Goal: Task Accomplishment & Management: Complete application form

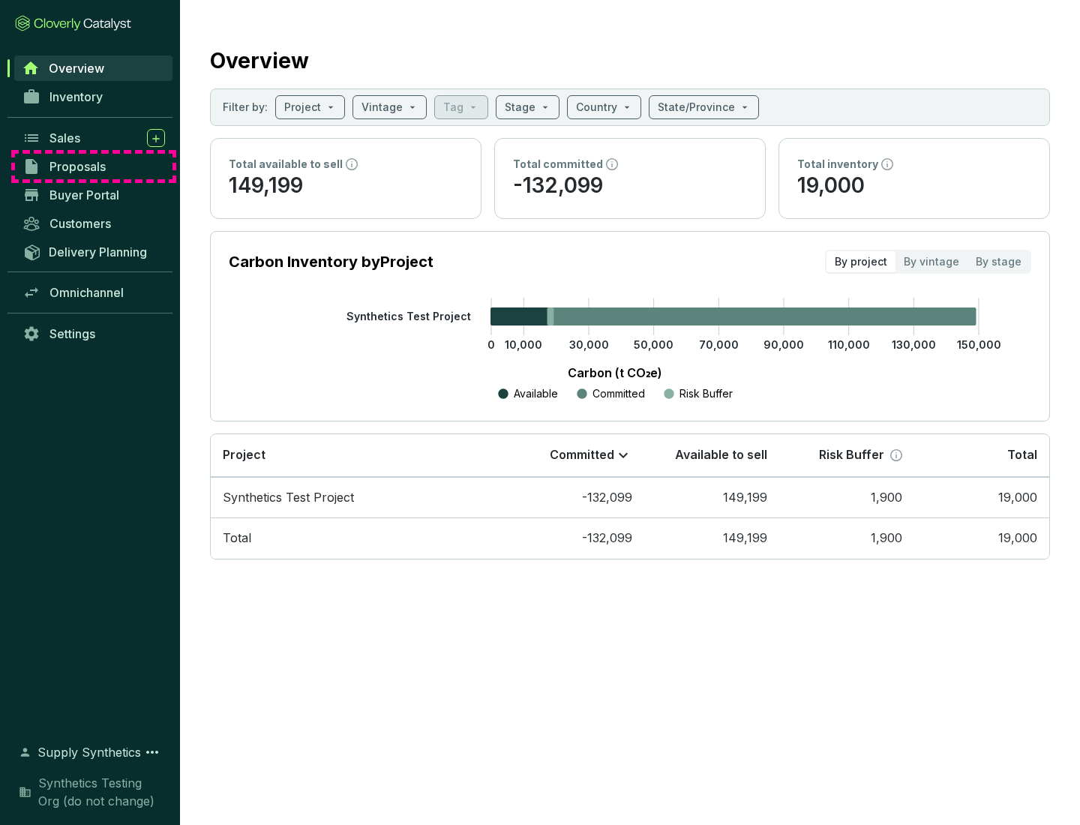
click at [94, 167] on span "Proposals" at bounding box center [78, 166] width 56 height 15
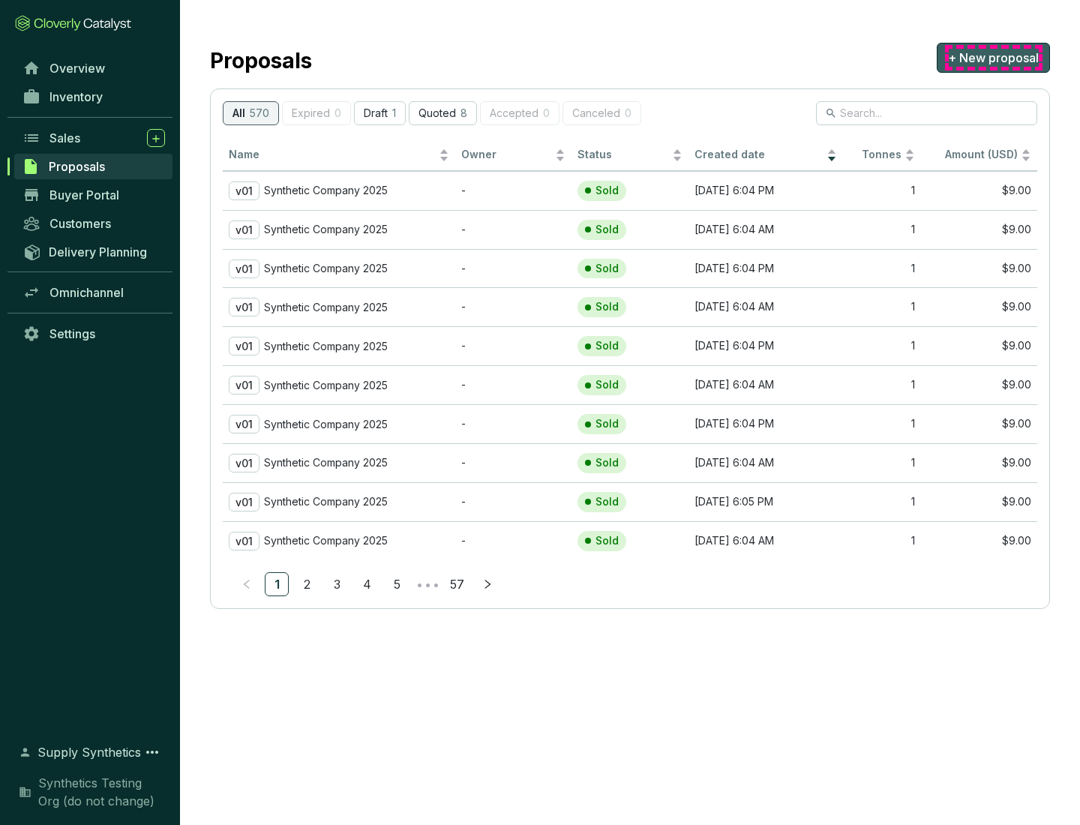
click at [993, 58] on span "+ New proposal" at bounding box center [993, 58] width 91 height 18
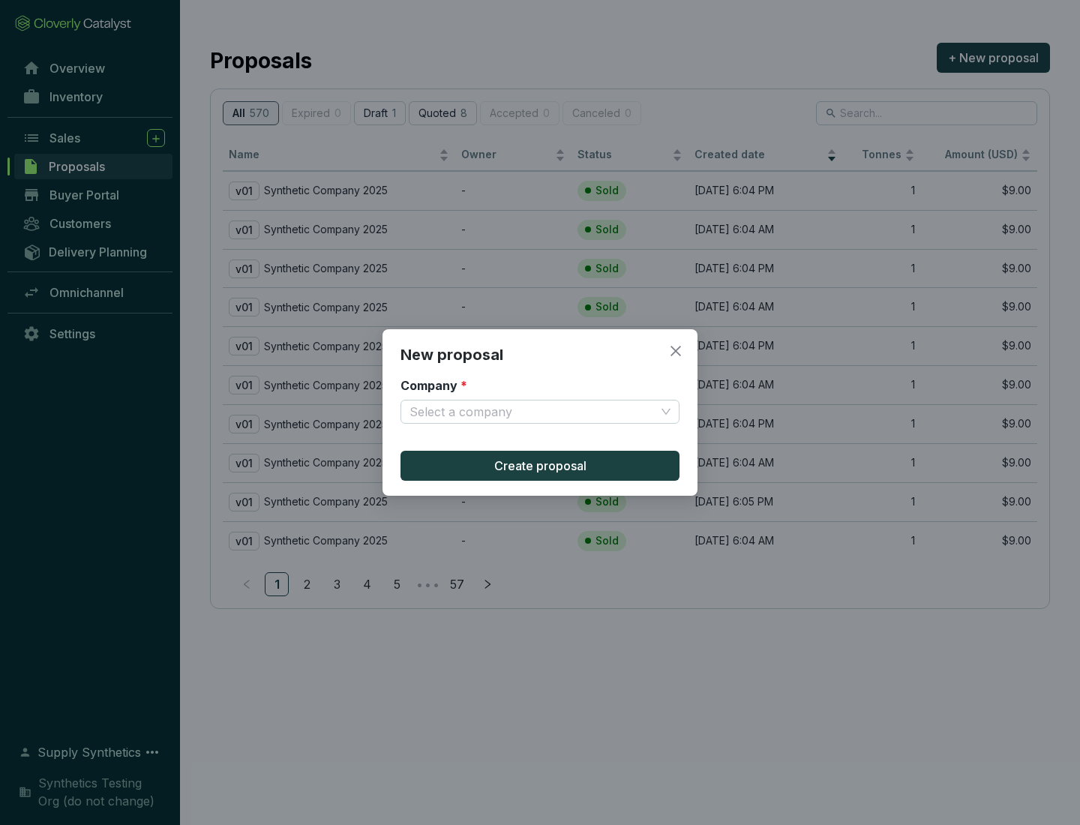
click at [533, 412] on input "Company *" at bounding box center [533, 412] width 246 height 23
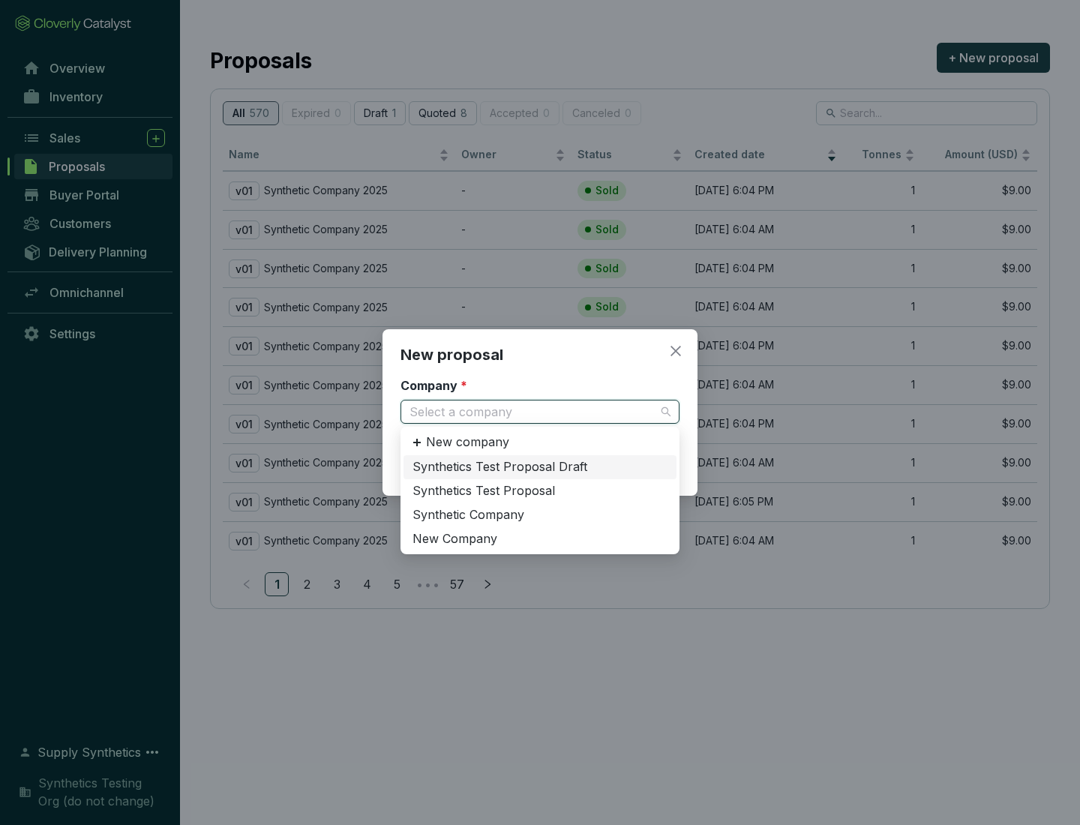
click at [540, 515] on div "Synthetic Company" at bounding box center [540, 515] width 255 height 17
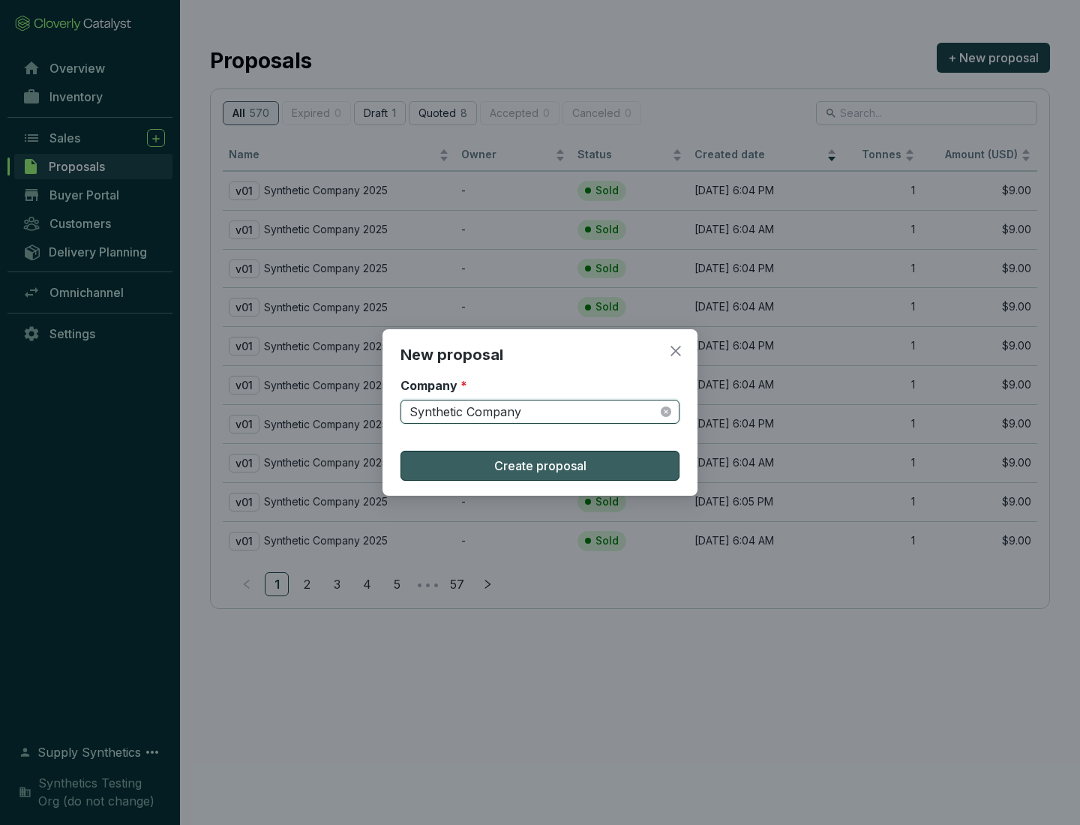
click at [540, 466] on span "Create proposal" at bounding box center [540, 466] width 92 height 18
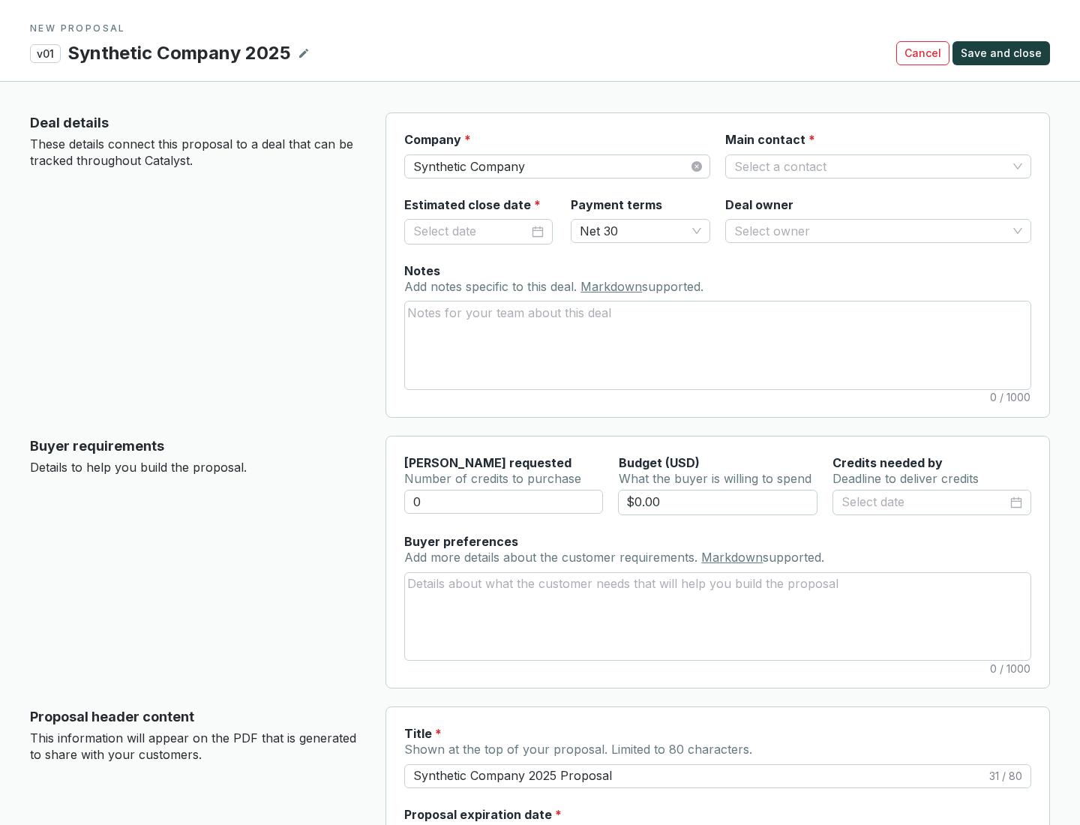
click at [871, 166] on input "Main contact *" at bounding box center [870, 166] width 273 height 23
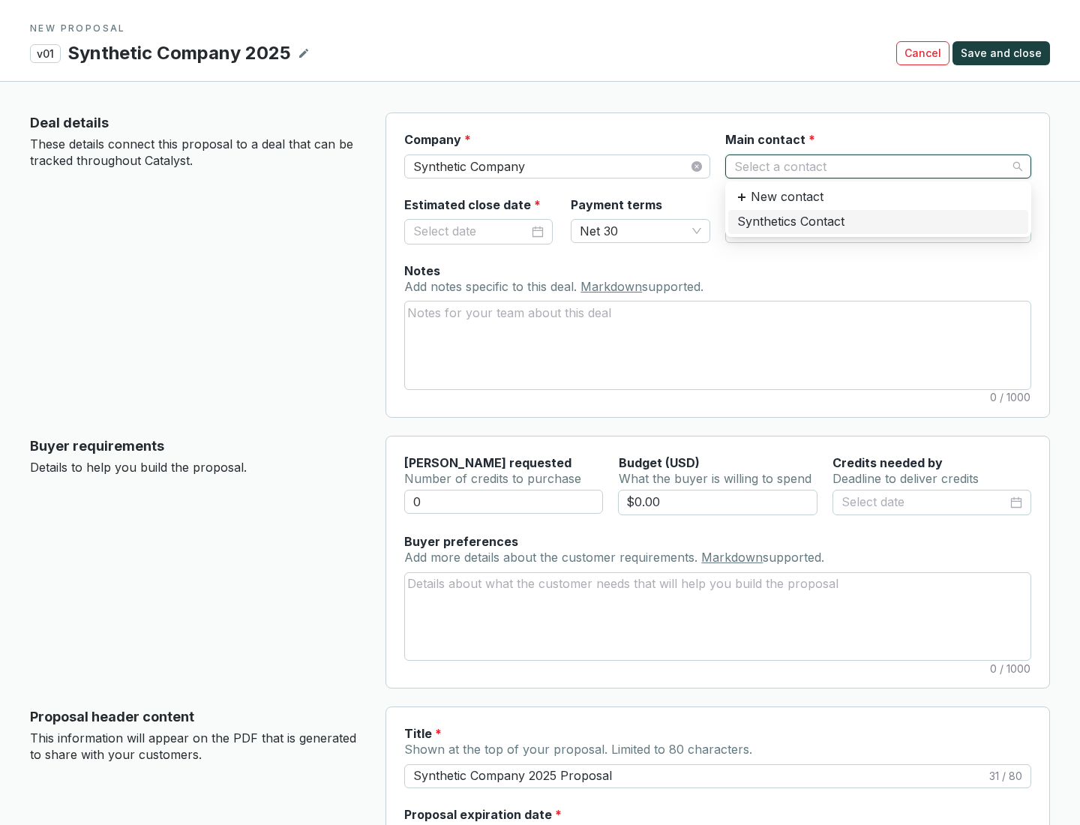
click at [878, 221] on div "Synthetics Contact" at bounding box center [878, 222] width 282 height 17
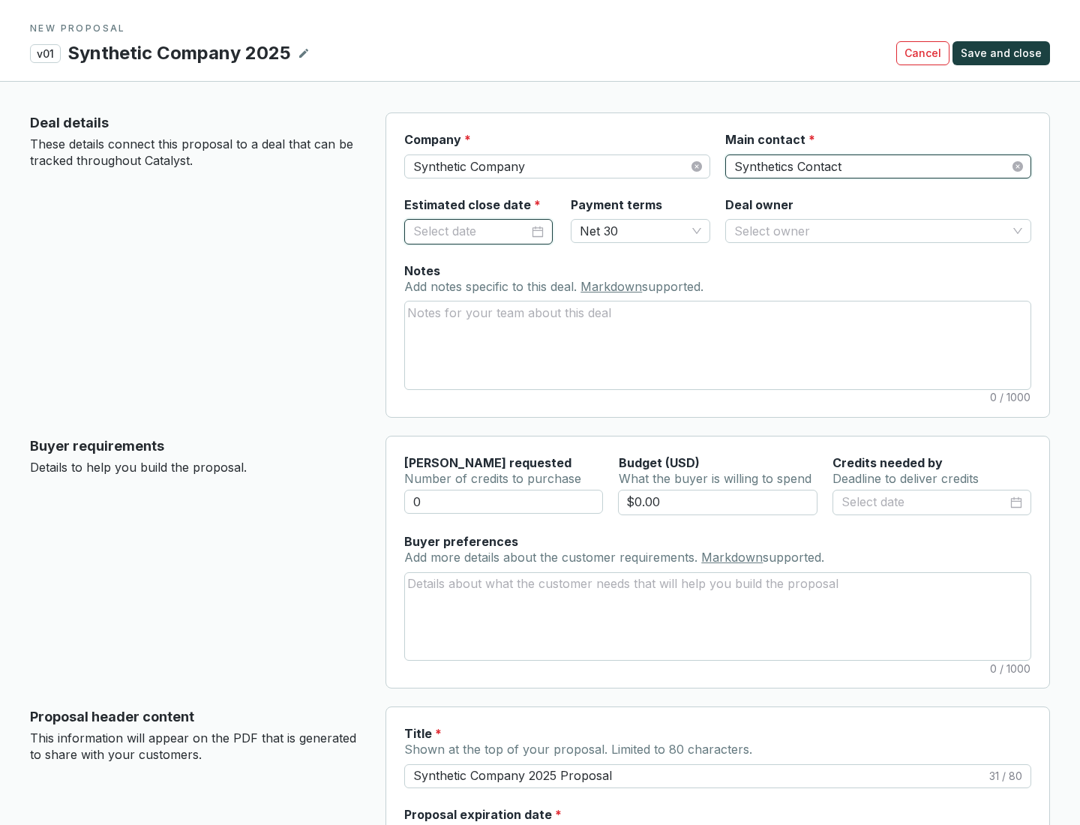
click at [471, 231] on input "Estimated close date *" at bounding box center [471, 232] width 116 height 20
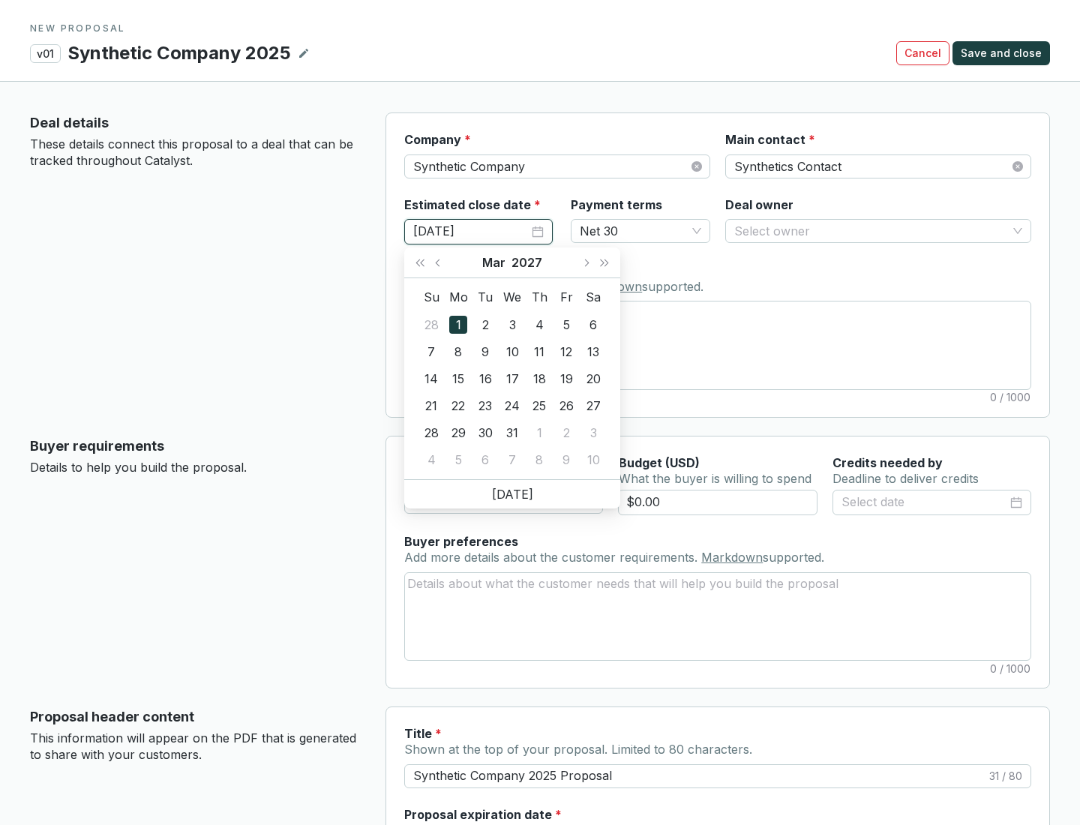
type input "[DATE]"
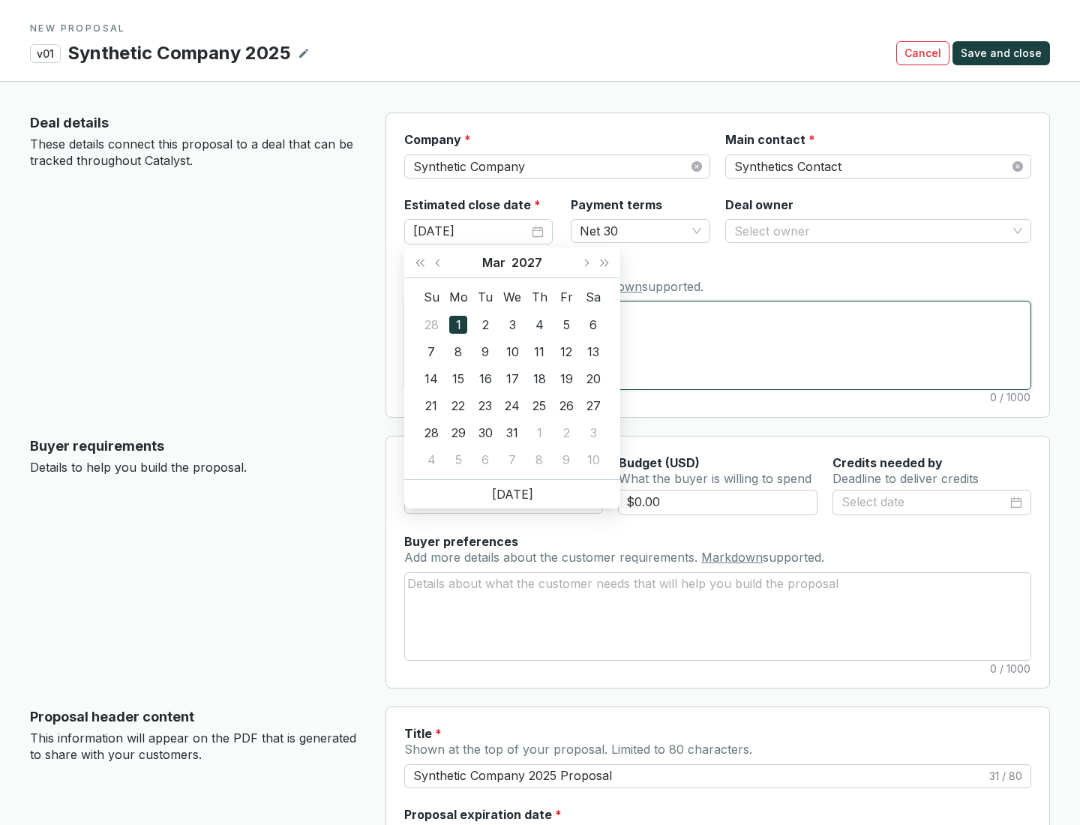
click at [718, 345] on textarea "Notes Add notes specific to this deal. Markdown supported." at bounding box center [718, 345] width 626 height 87
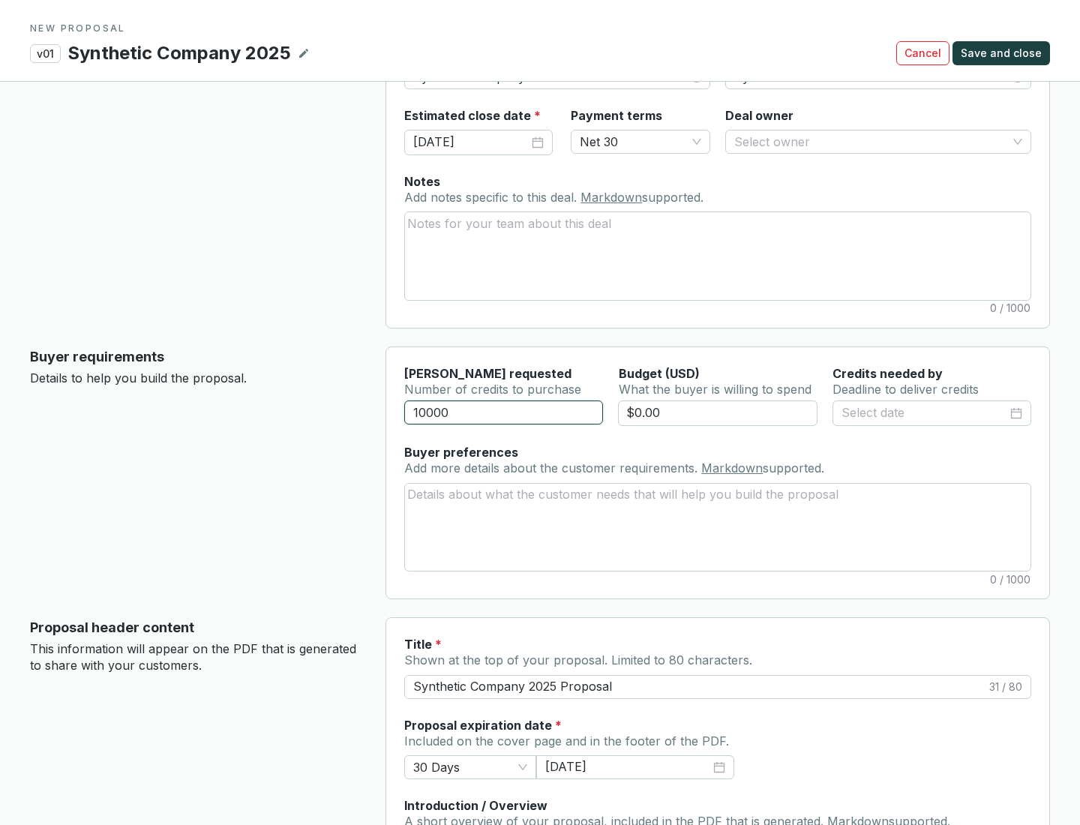
scroll to position [90, 0]
type input "10000"
type input "$0.00"
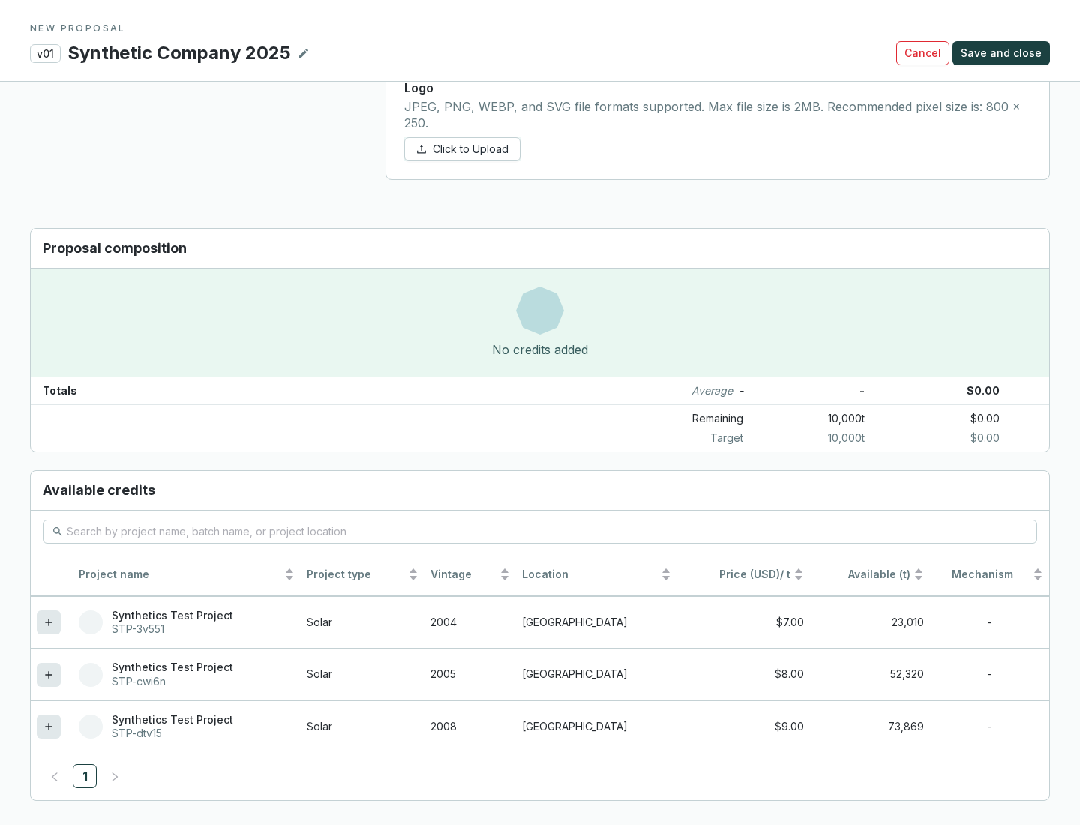
click at [49, 727] on icon at bounding box center [48, 726] width 7 height 7
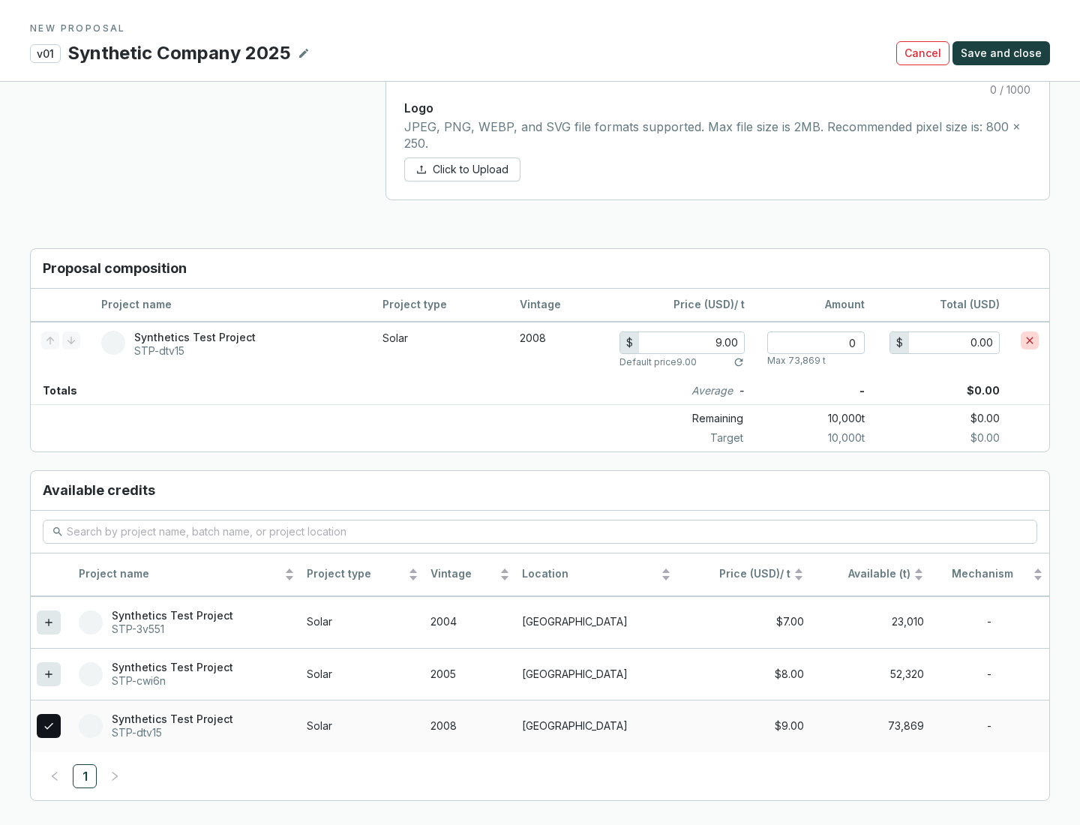
scroll to position [863, 0]
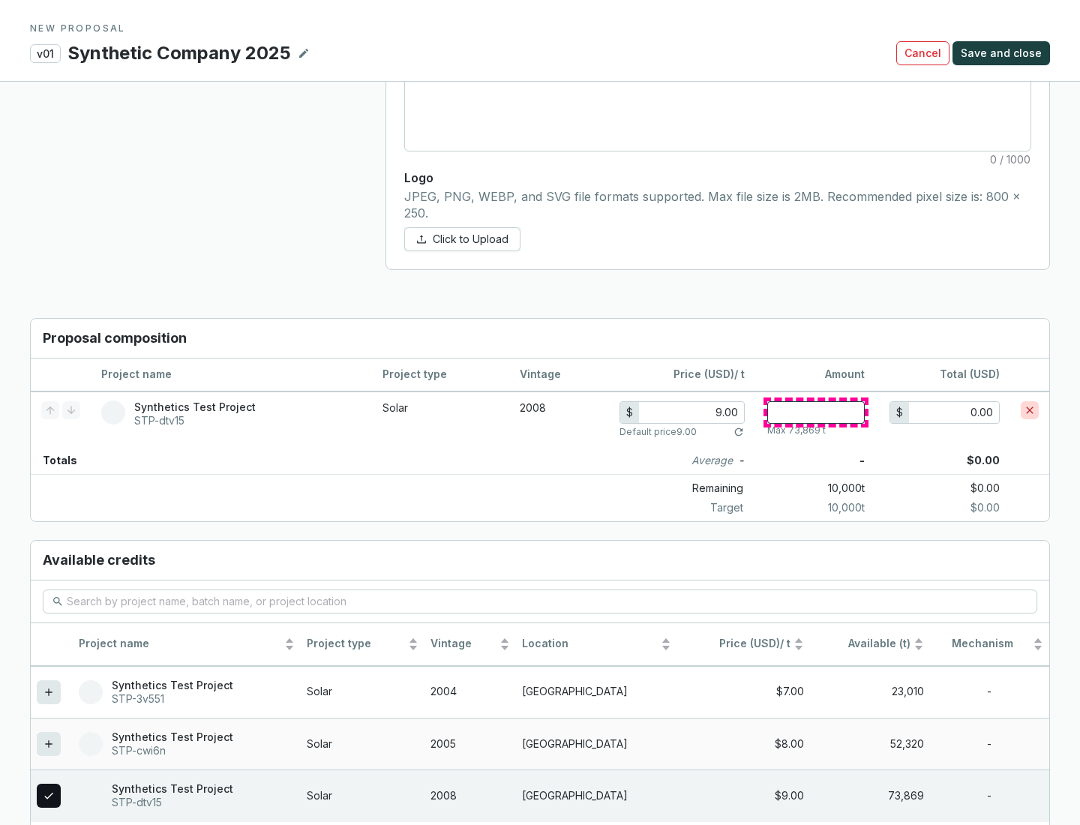
type input "1"
type input "9.00"
type input "1"
click at [1004, 53] on span "Save and close" at bounding box center [1001, 53] width 81 height 15
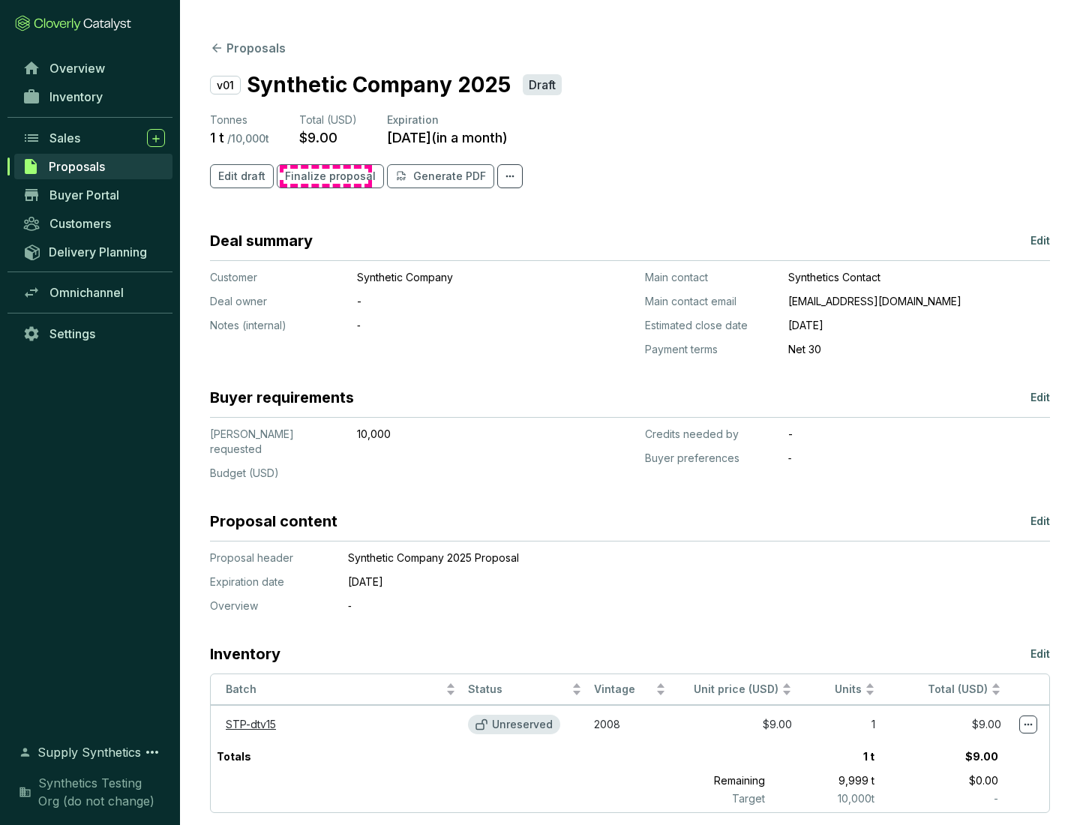
click at [326, 176] on span "Finalize proposal" at bounding box center [330, 176] width 91 height 15
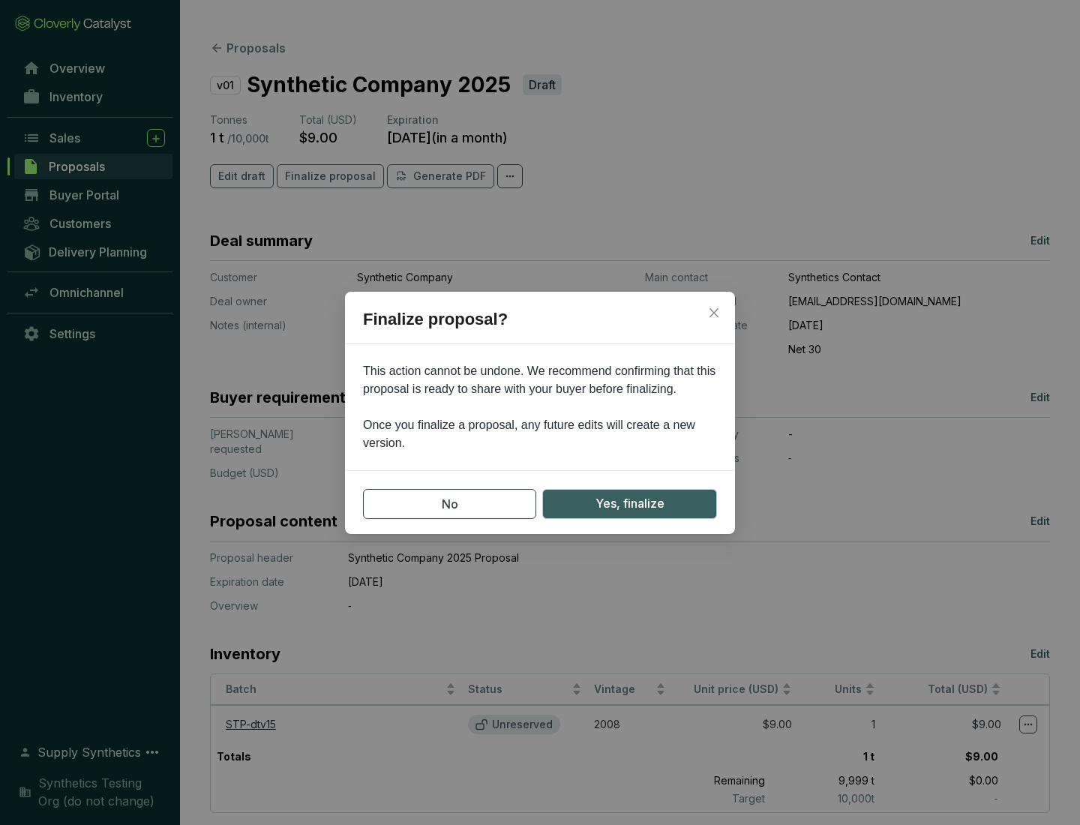
click at [629, 503] on span "Yes, finalize" at bounding box center [630, 503] width 69 height 19
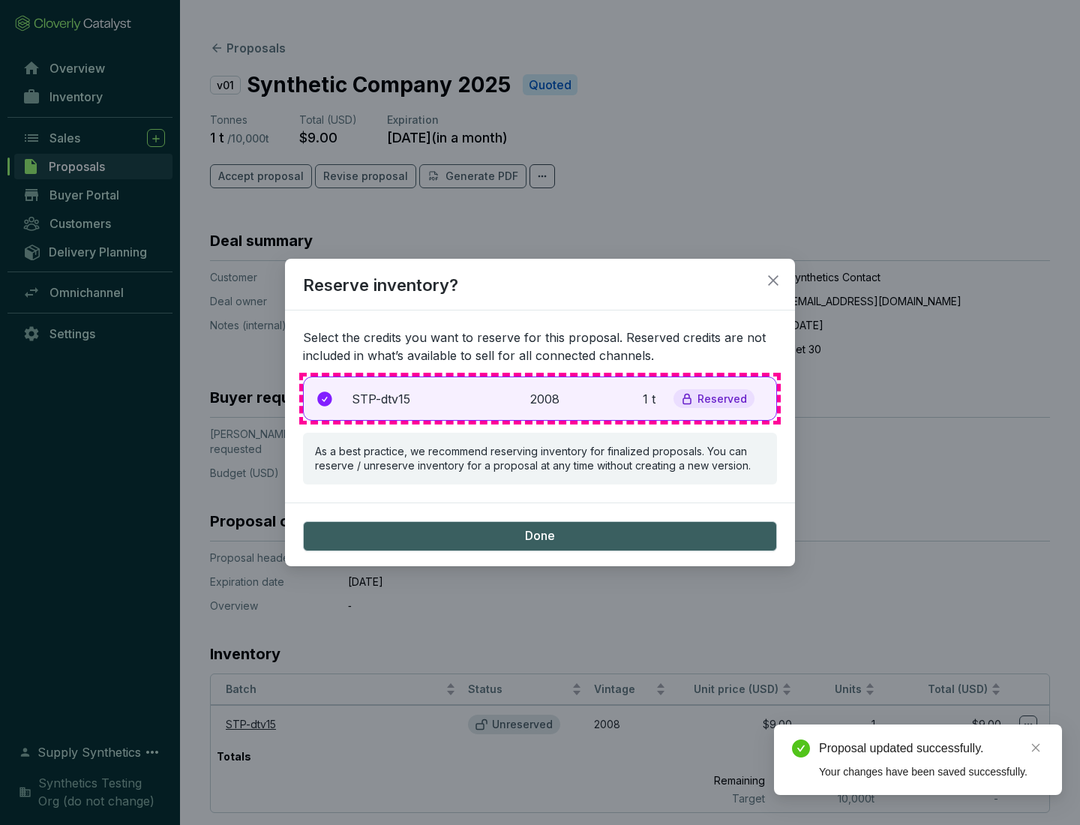
click at [540, 398] on p "2008" at bounding box center [546, 399] width 33 height 18
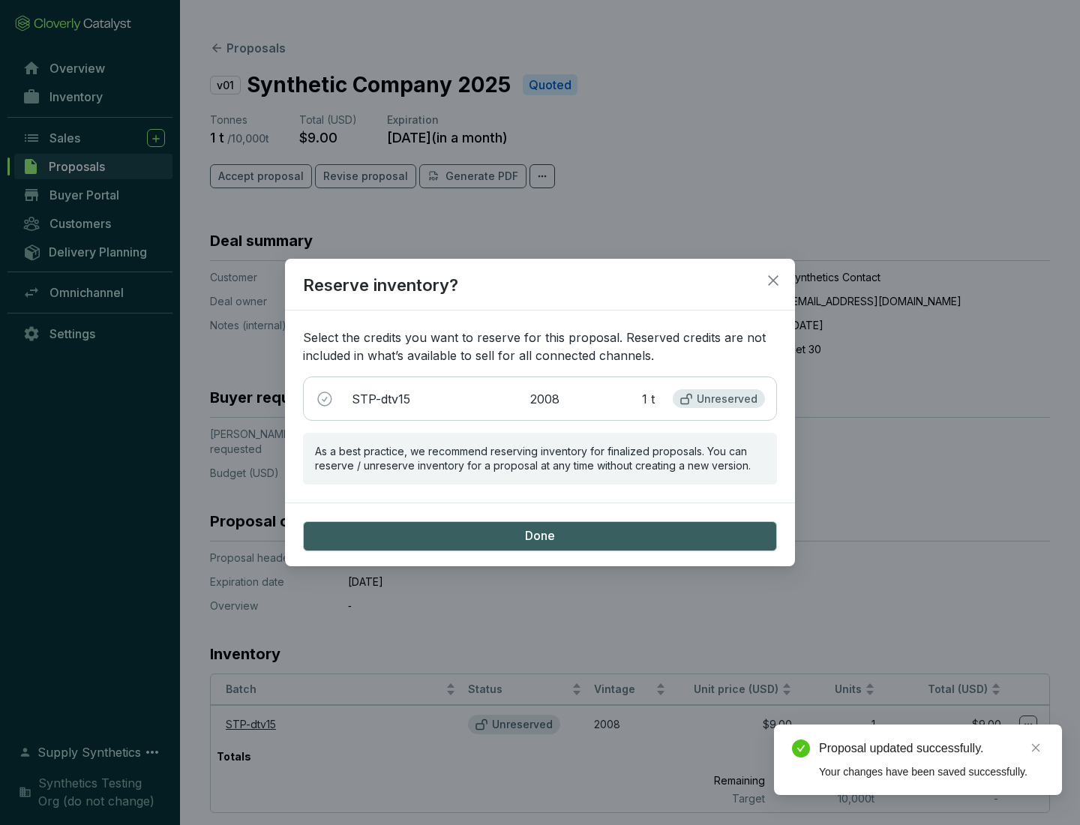
click at [540, 536] on span "Done" at bounding box center [540, 536] width 30 height 17
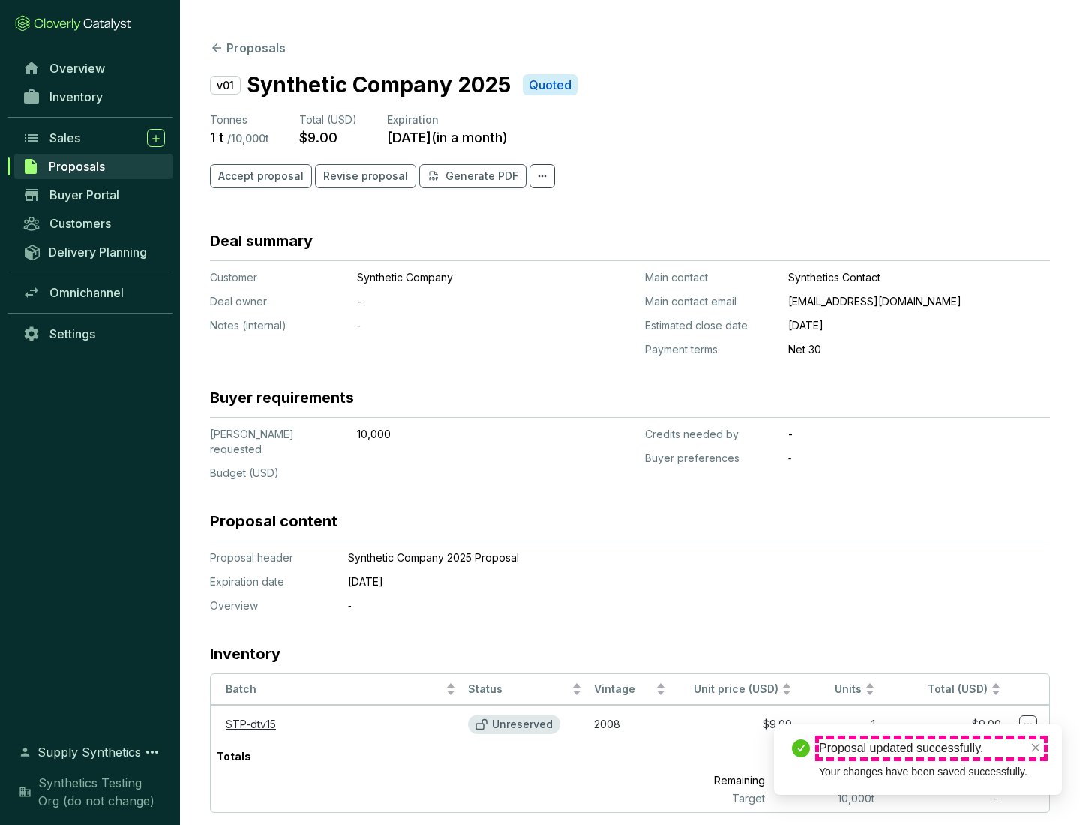
click at [932, 749] on div "Proposal updated successfully." at bounding box center [931, 749] width 225 height 18
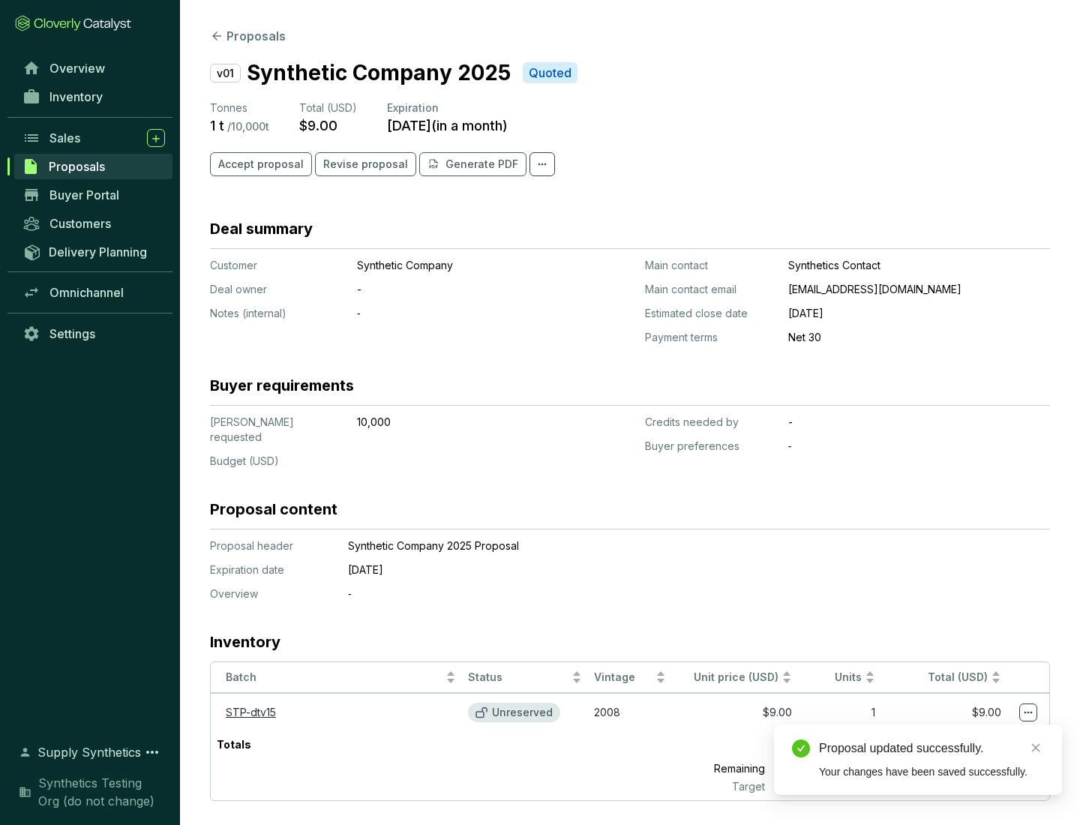
click at [1029, 712] on icon at bounding box center [1029, 713] width 8 height 2
click at [983, 731] on div "Proposal updated successfully. Your changes have been saved successfully." at bounding box center [918, 760] width 288 height 71
click at [932, 749] on div "Proposal updated successfully." at bounding box center [931, 749] width 225 height 18
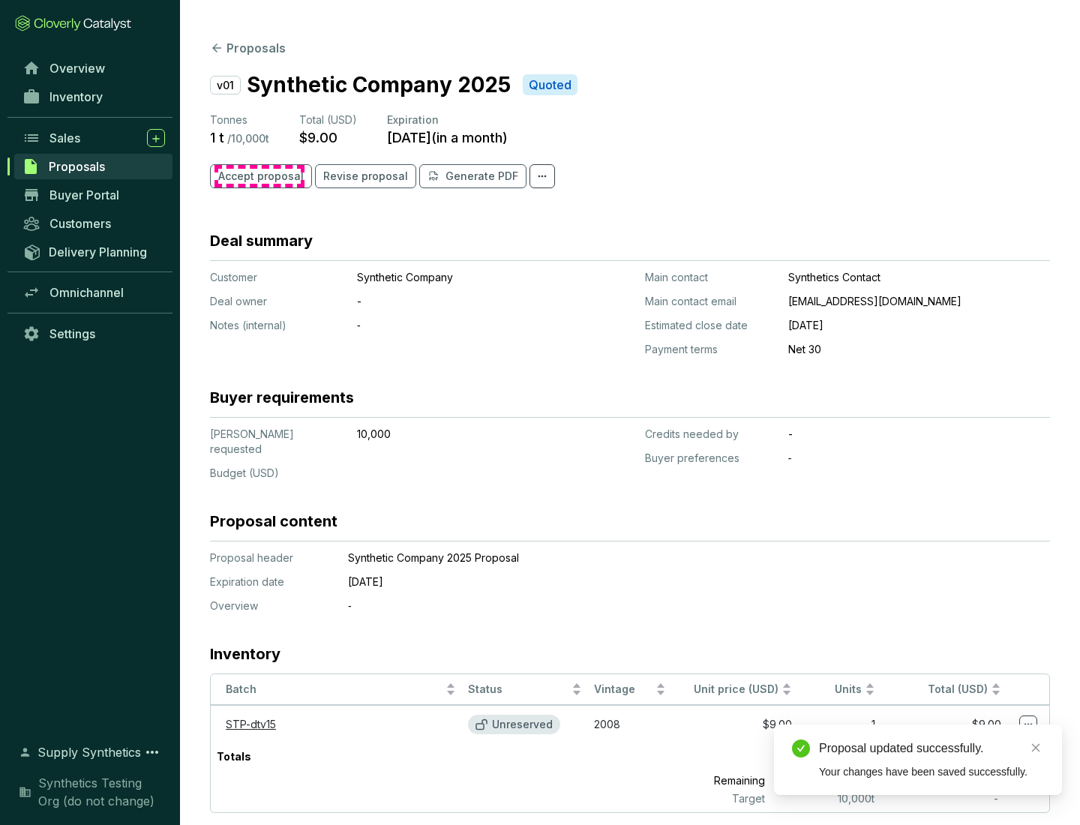
click at [259, 176] on span "Accept proposal" at bounding box center [261, 176] width 86 height 15
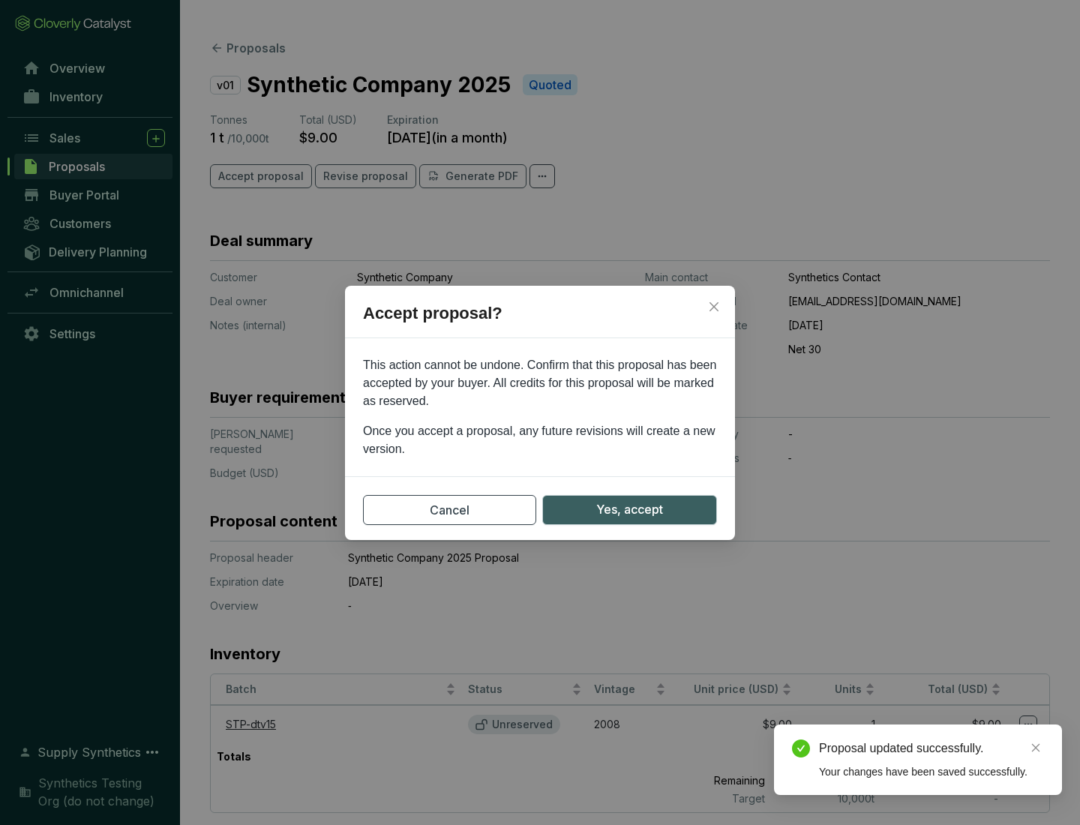
click at [629, 509] on span "Yes, accept" at bounding box center [629, 509] width 67 height 19
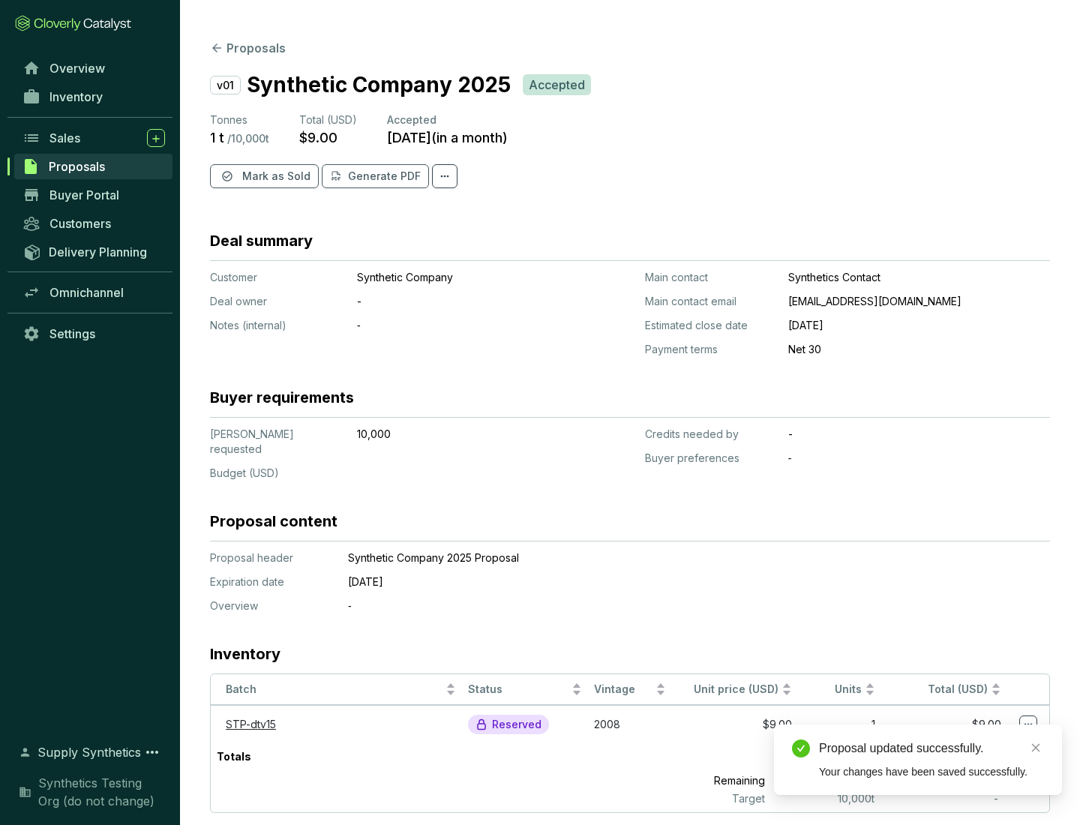
click at [275, 176] on span "Mark as Sold" at bounding box center [276, 176] width 68 height 15
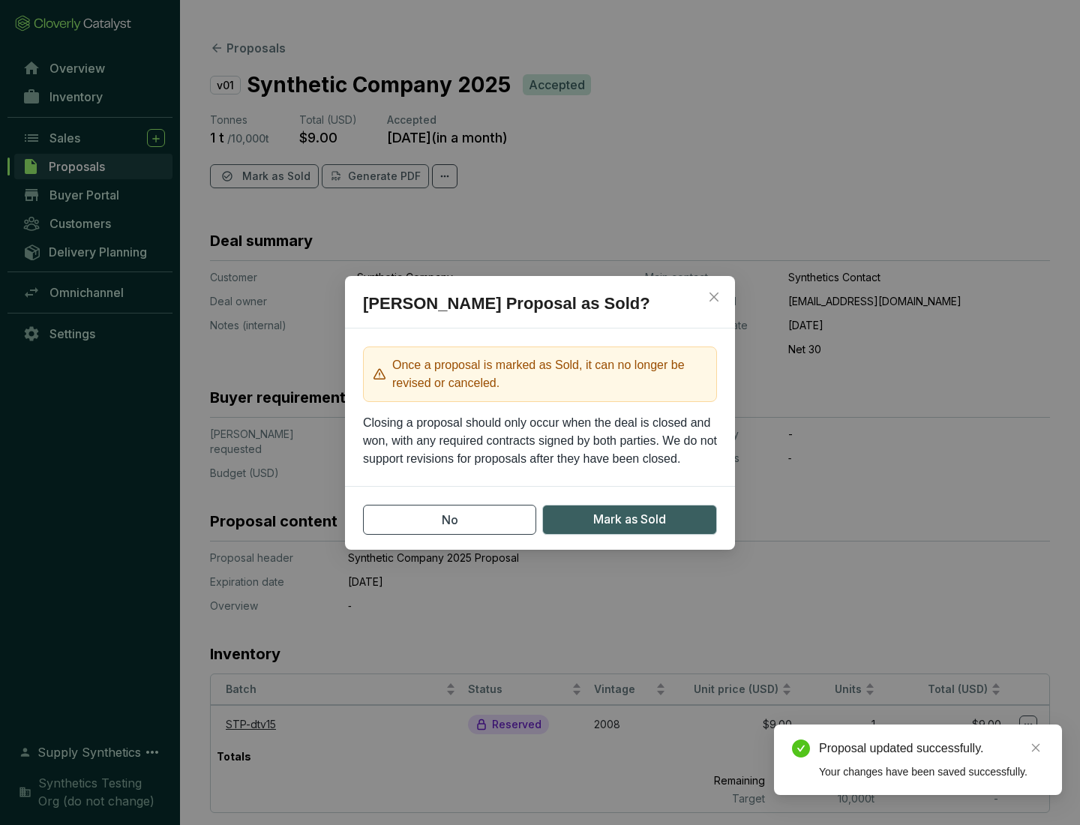
click at [629, 519] on span "Mark as Sold" at bounding box center [629, 519] width 73 height 19
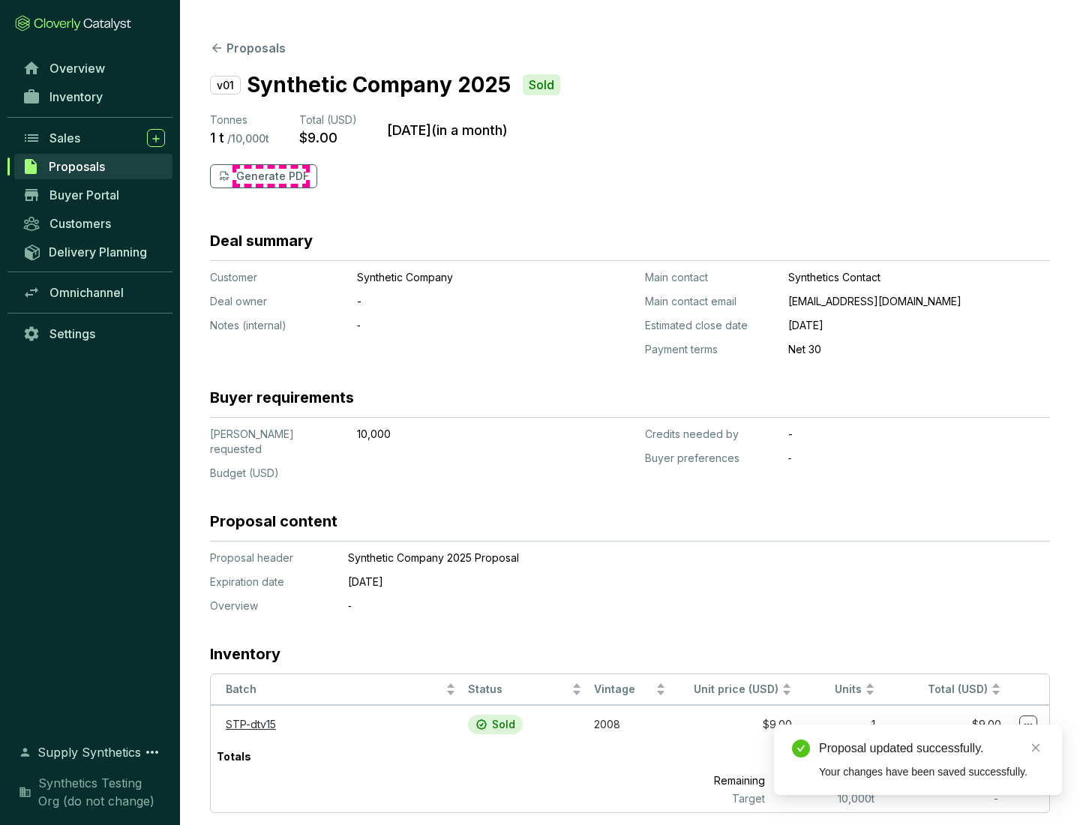
click at [271, 176] on p "Generate PDF" at bounding box center [272, 176] width 73 height 15
click at [932, 749] on div "Proposal updated successfully." at bounding box center [931, 749] width 225 height 18
